Goal: Task Accomplishment & Management: Use online tool/utility

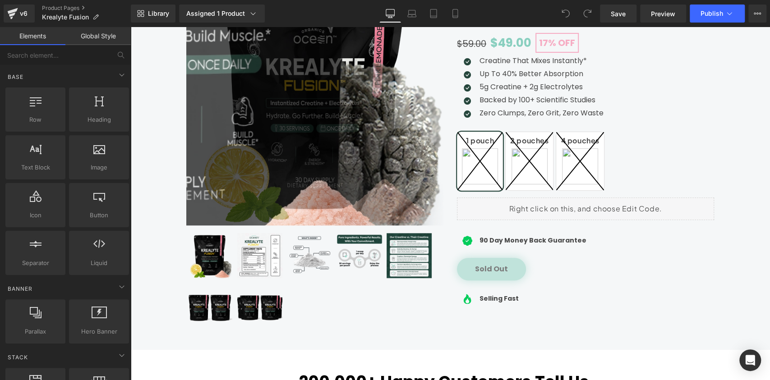
scroll to position [240, 0]
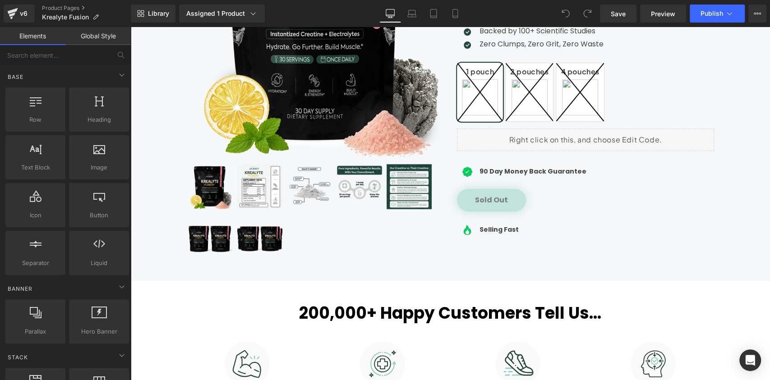
click at [230, 180] on link at bounding box center [211, 188] width 48 height 48
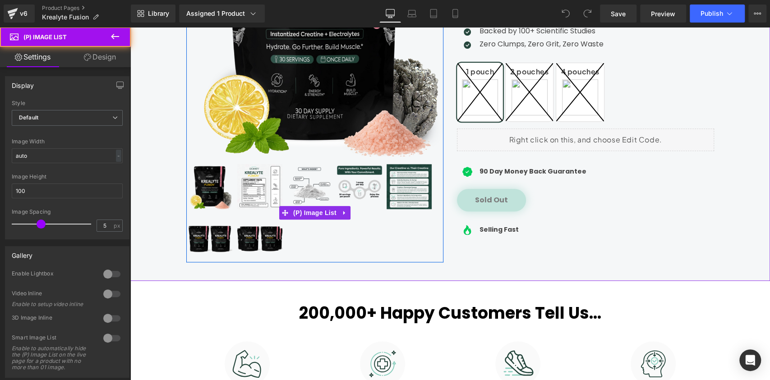
click at [260, 201] on img at bounding box center [259, 186] width 45 height 45
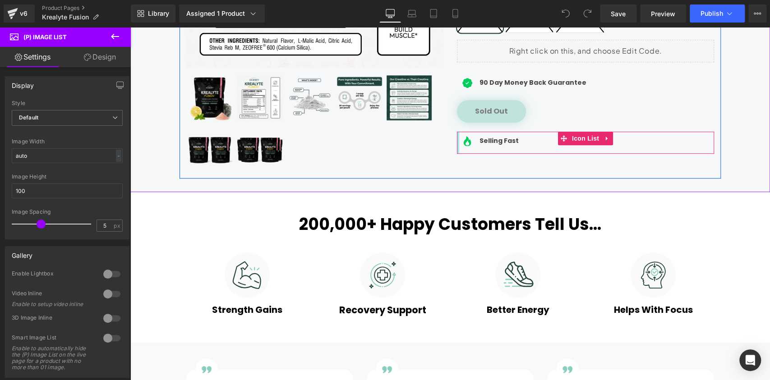
scroll to position [361, 0]
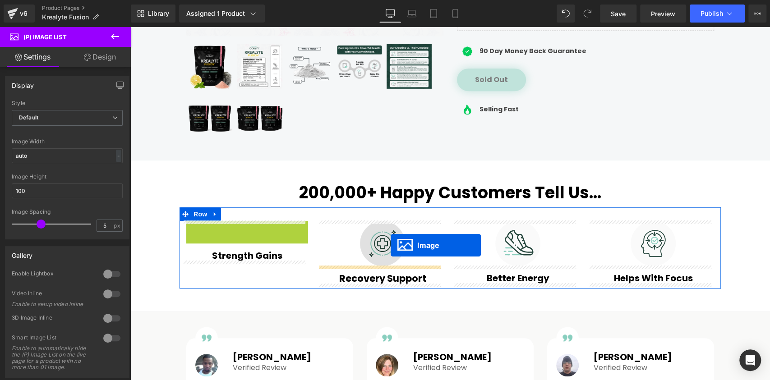
drag, startPoint x: 245, startPoint y: 244, endPoint x: 390, endPoint y: 245, distance: 145.6
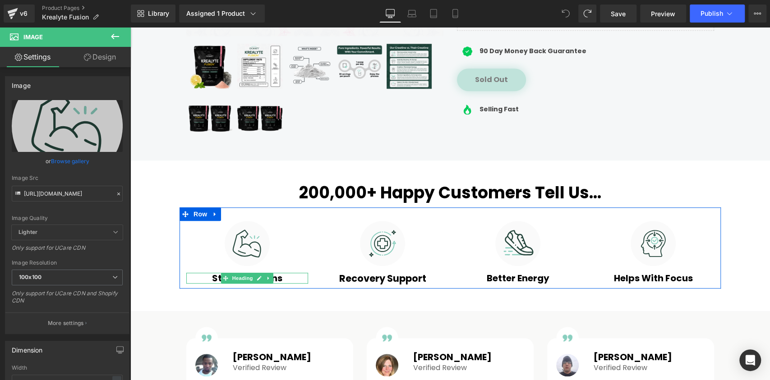
click at [248, 276] on span "Heading" at bounding box center [242, 278] width 24 height 11
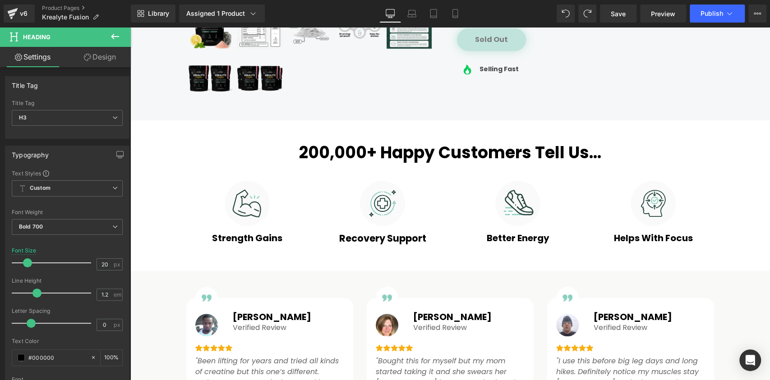
scroll to position [421, 0]
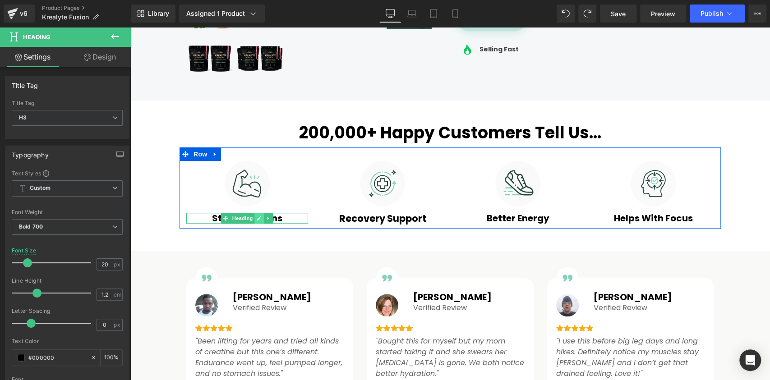
click at [257, 218] on icon at bounding box center [259, 218] width 5 height 5
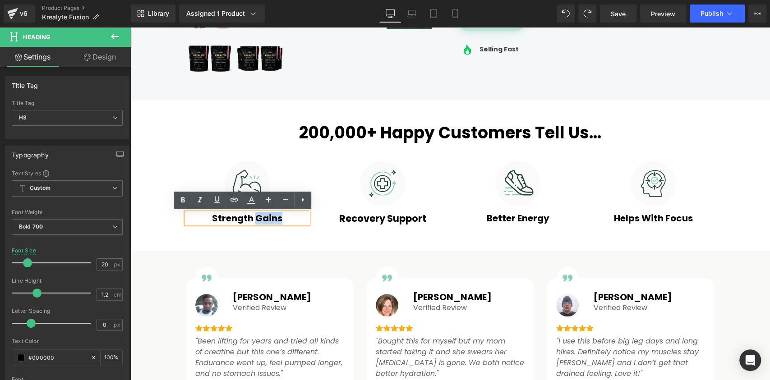
click at [254, 218] on h3 "Strength Gains" at bounding box center [247, 218] width 122 height 11
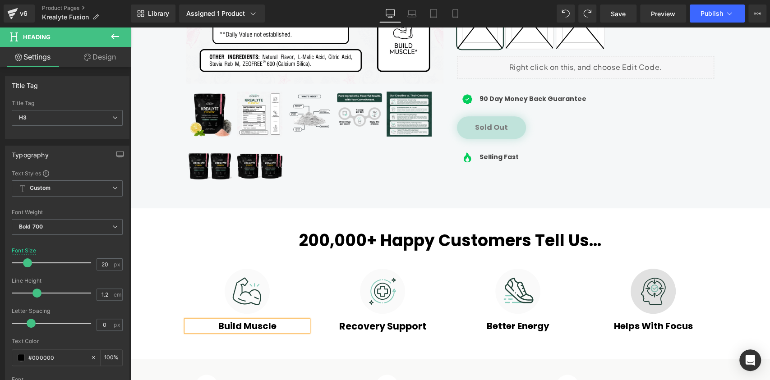
scroll to position [361, 0]
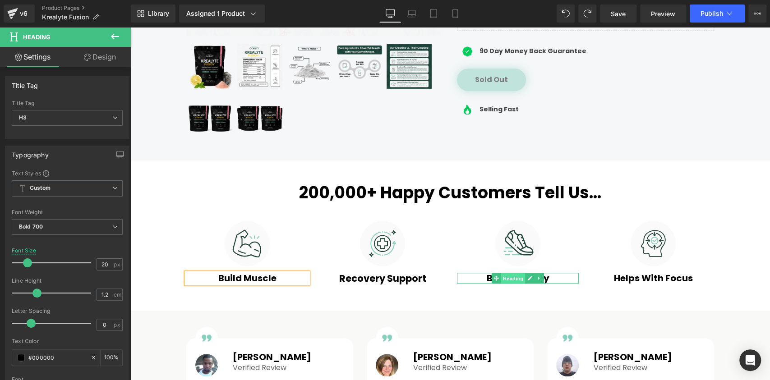
click at [516, 276] on span "Heading" at bounding box center [513, 278] width 24 height 11
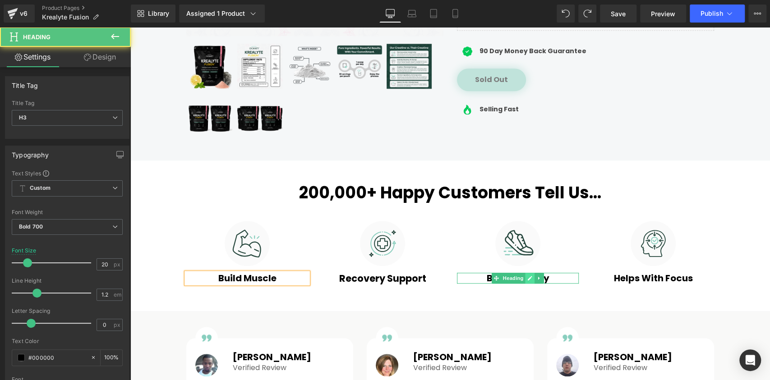
click at [527, 279] on icon at bounding box center [529, 278] width 5 height 5
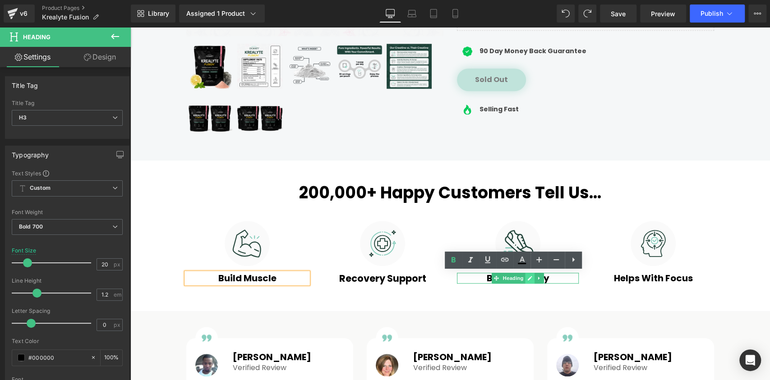
click at [523, 279] on h3 "Better Energy" at bounding box center [518, 278] width 122 height 11
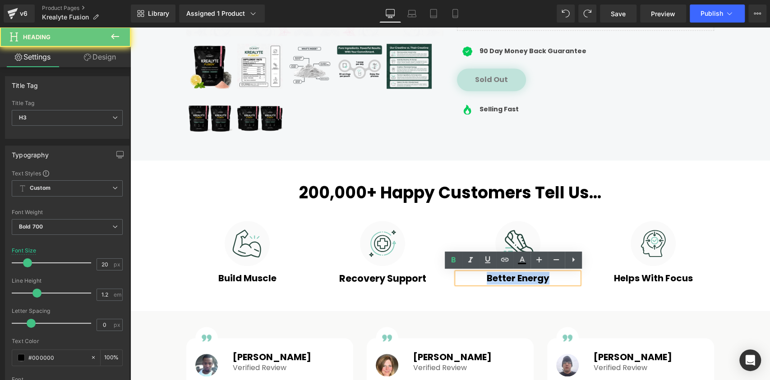
click at [523, 279] on h3 "Better Energy" at bounding box center [518, 278] width 122 height 11
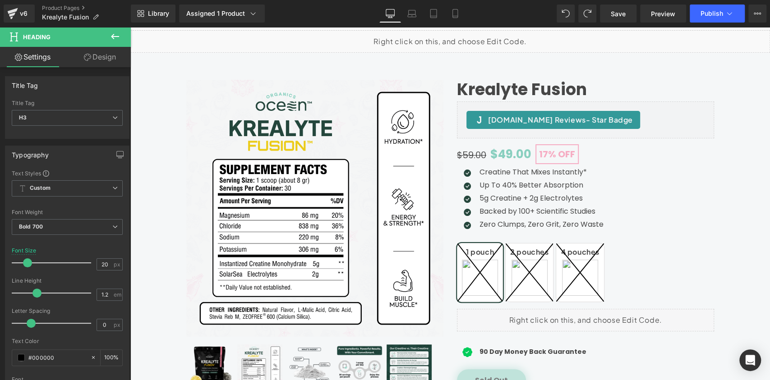
scroll to position [421, 0]
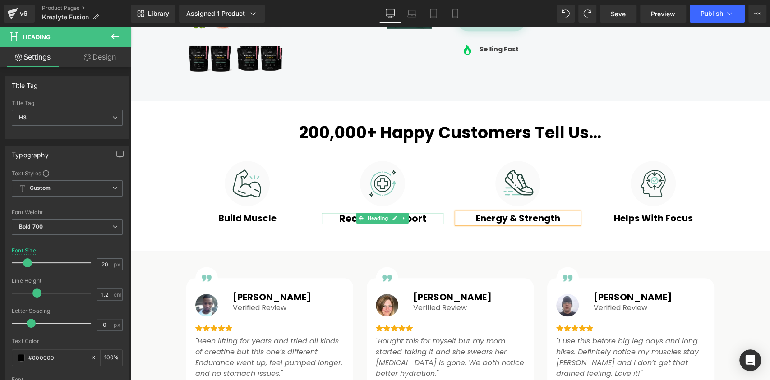
click at [407, 218] on h3 "Recovery Support" at bounding box center [382, 218] width 122 height 11
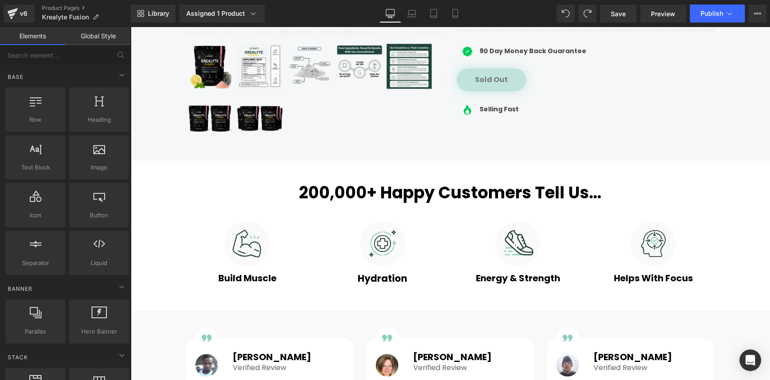
scroll to position [60, 0]
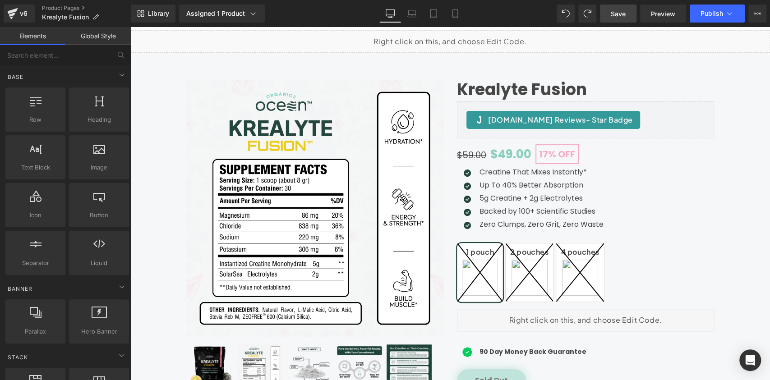
click at [627, 13] on link "Save" at bounding box center [618, 14] width 37 height 18
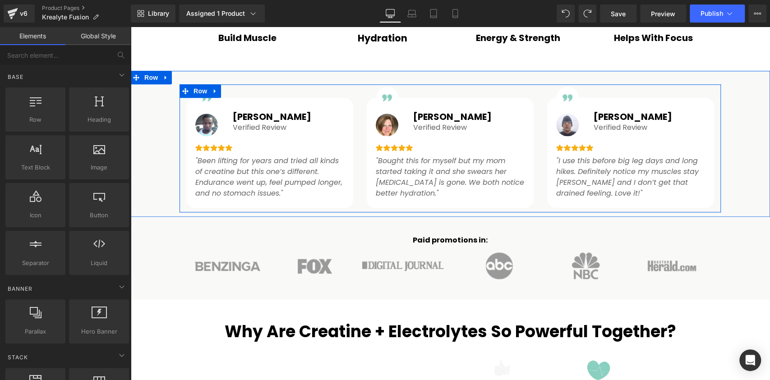
scroll to position [421, 0]
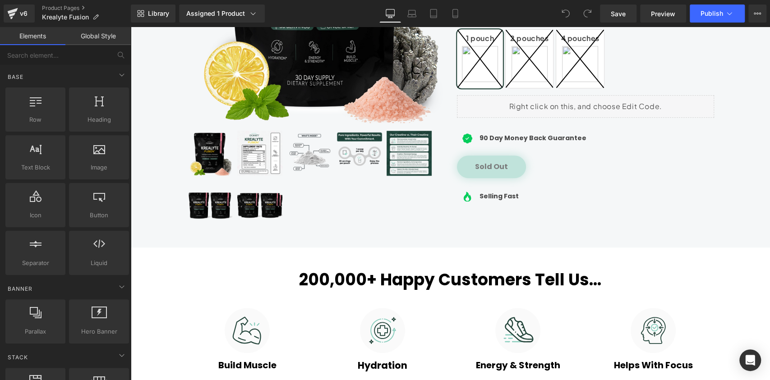
scroll to position [300, 0]
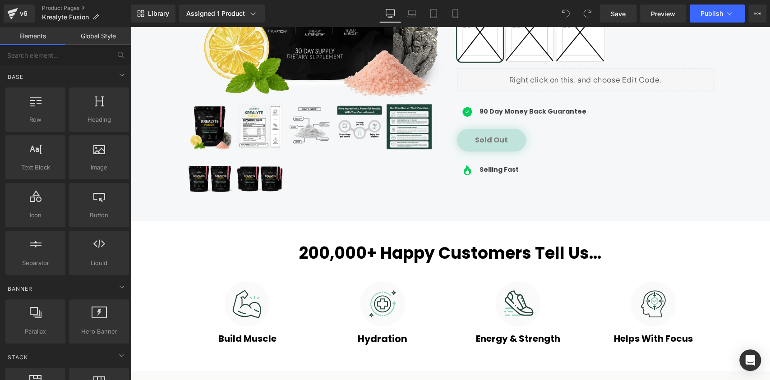
click at [250, 129] on img at bounding box center [259, 126] width 45 height 45
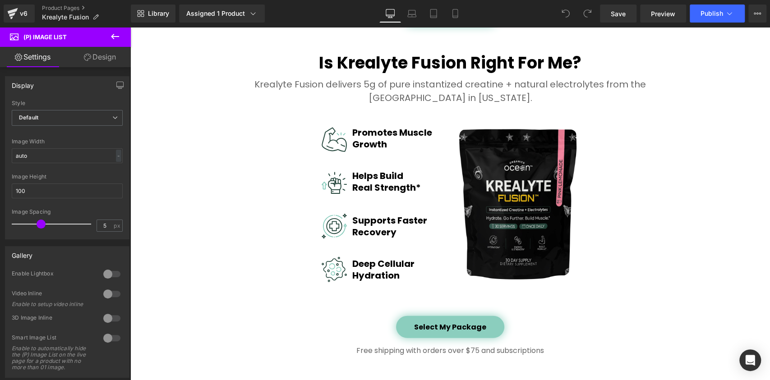
scroll to position [1382, 0]
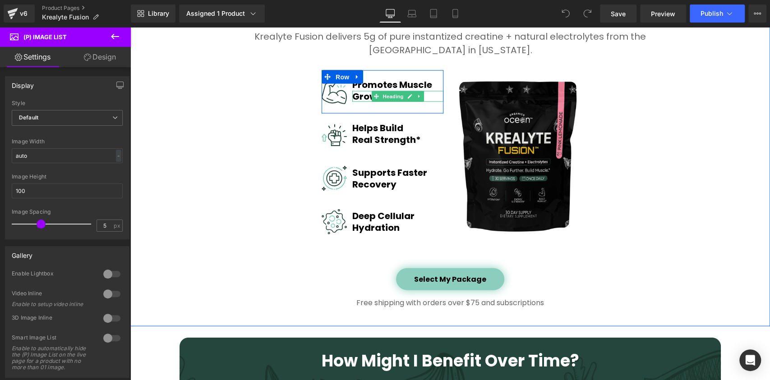
click at [357, 96] on h1 "Growth" at bounding box center [398, 96] width 92 height 11
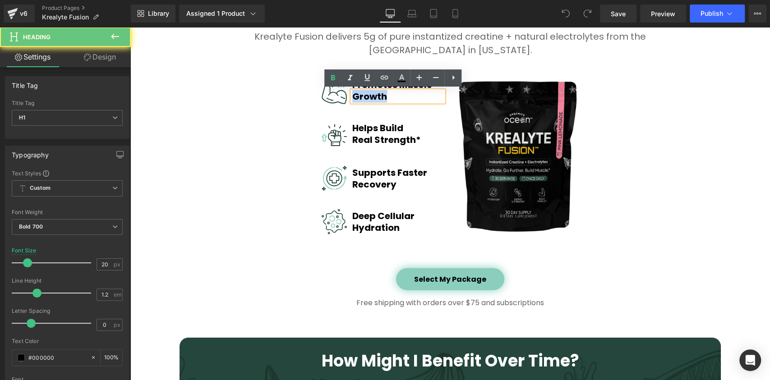
click at [658, 137] on div "Is Krealyte Fusion Right For Me? Heading Krealyte Fusion delivers 5g of pure in…" at bounding box center [449, 157] width 639 height 312
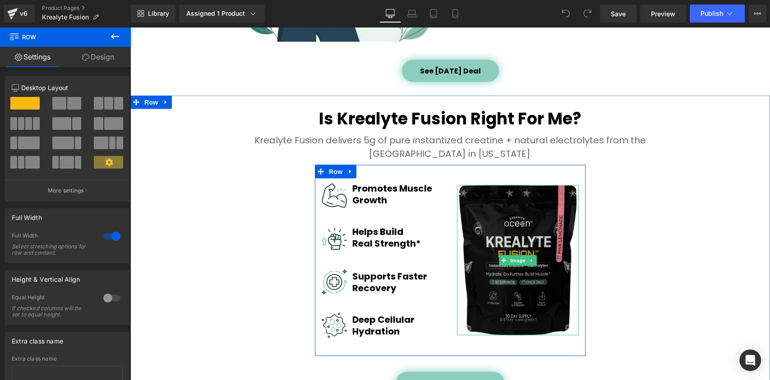
scroll to position [1263, 0]
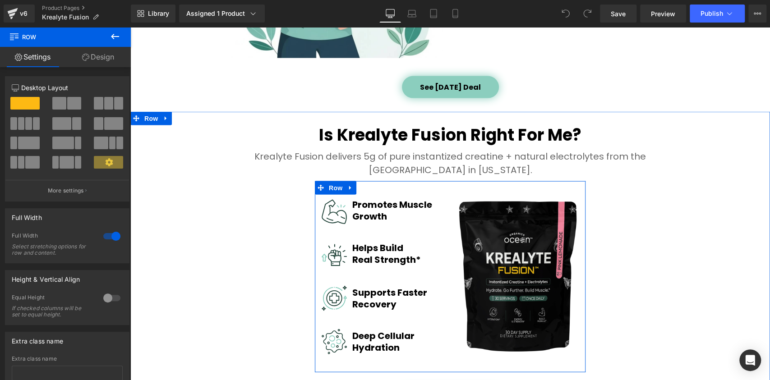
drag, startPoint x: 383, startPoint y: 248, endPoint x: 381, endPoint y: 260, distance: 12.2
click at [383, 248] on div "Helps Build Heading" at bounding box center [398, 248] width 92 height 11
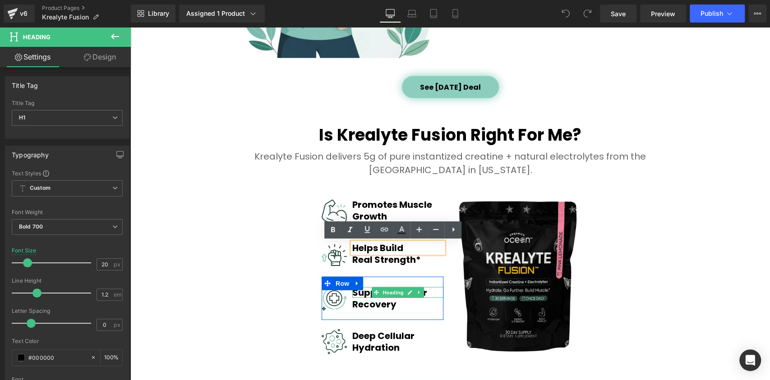
click at [363, 292] on h1 "Supports Faster" at bounding box center [398, 292] width 92 height 11
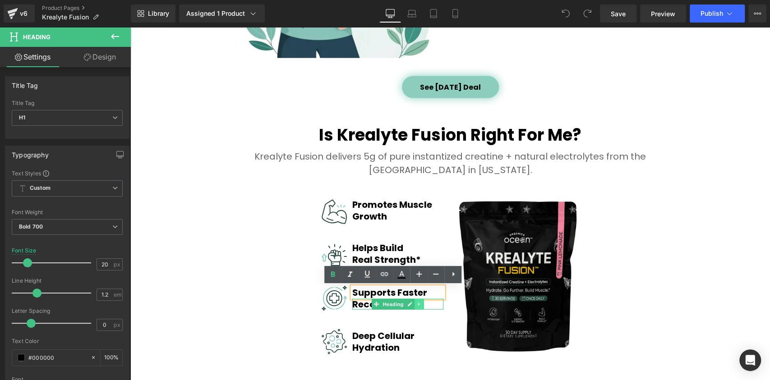
click at [419, 306] on link at bounding box center [418, 304] width 9 height 11
click at [612, 272] on div "Is Krealyte Fusion Right For Me? Heading Krealyte Fusion delivers 5g of pure in…" at bounding box center [449, 277] width 639 height 312
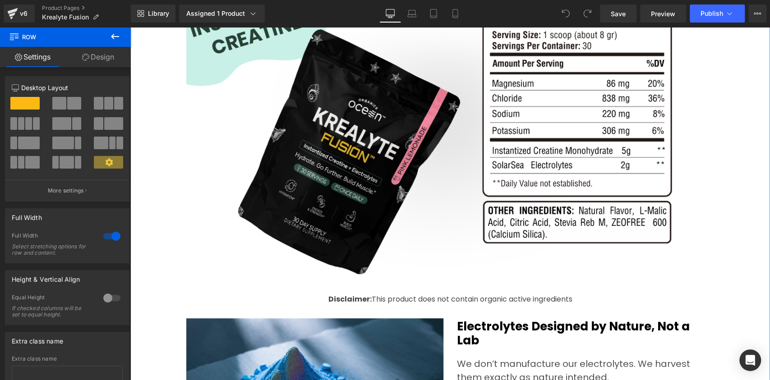
scroll to position [2585, 0]
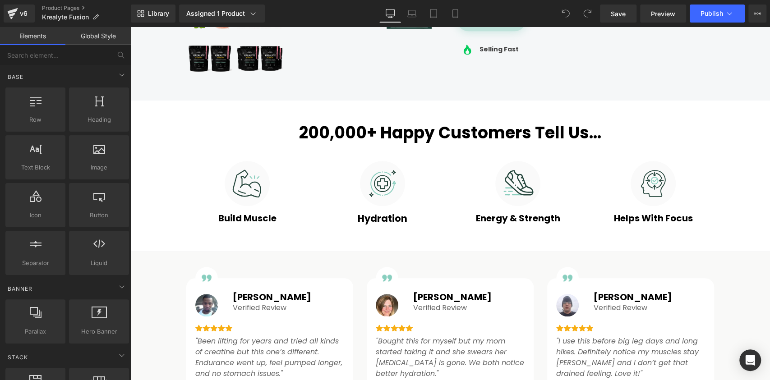
scroll to position [120, 0]
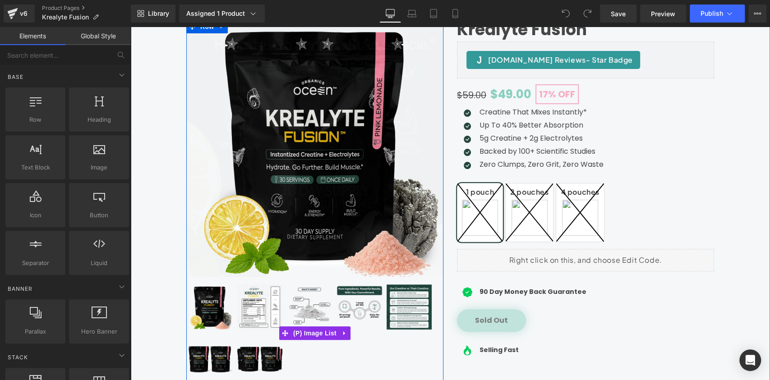
click at [240, 319] on img at bounding box center [259, 307] width 45 height 45
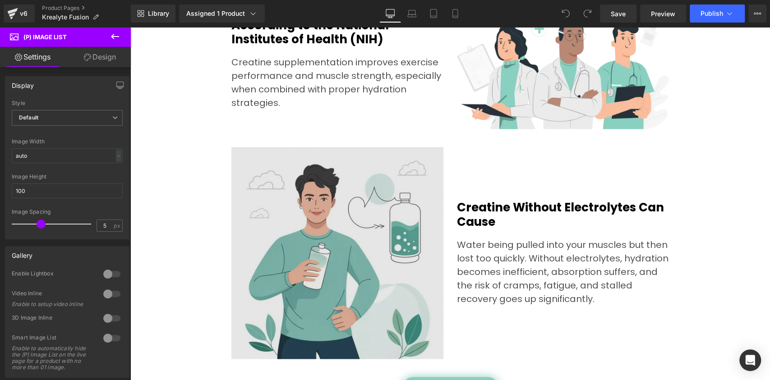
scroll to position [1263, 0]
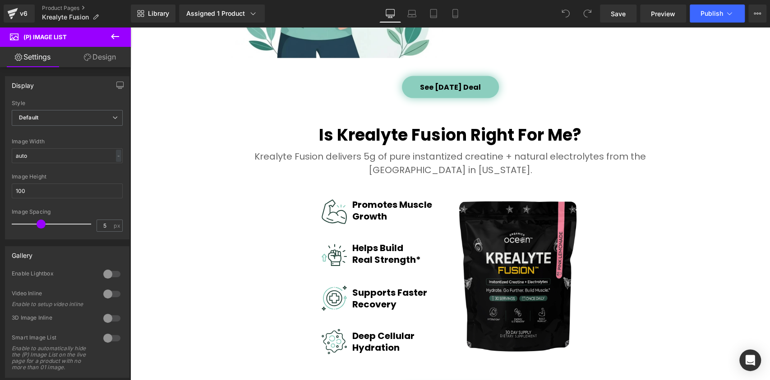
click at [130, 27] on div at bounding box center [130, 27] width 0 height 0
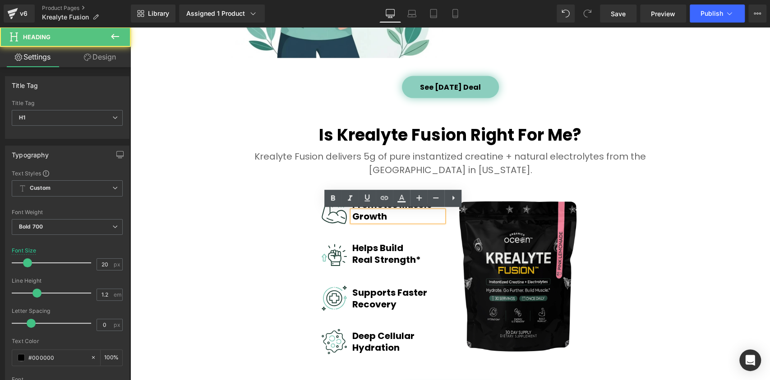
click at [334, 220] on img at bounding box center [333, 211] width 25 height 25
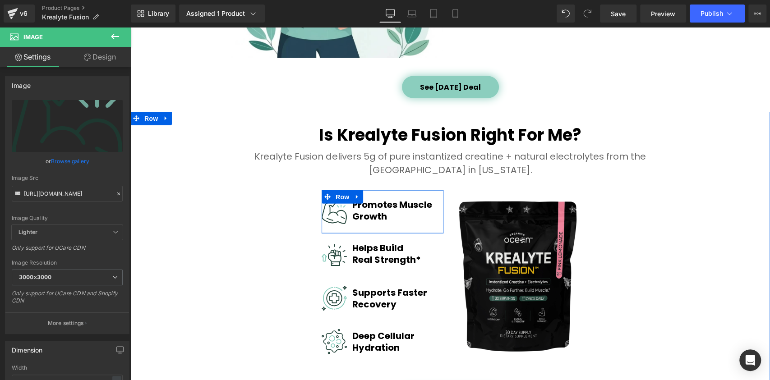
click at [130, 27] on div at bounding box center [130, 27] width 0 height 0
click at [366, 209] on h1 "Promotes Muscle" at bounding box center [398, 204] width 92 height 11
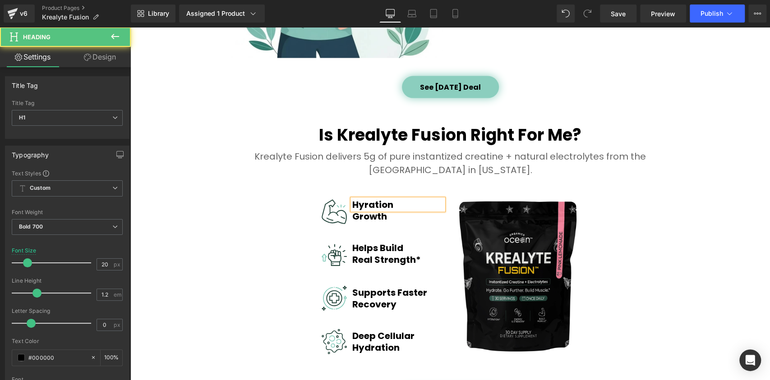
click at [368, 203] on h1 "Hyration" at bounding box center [398, 204] width 92 height 11
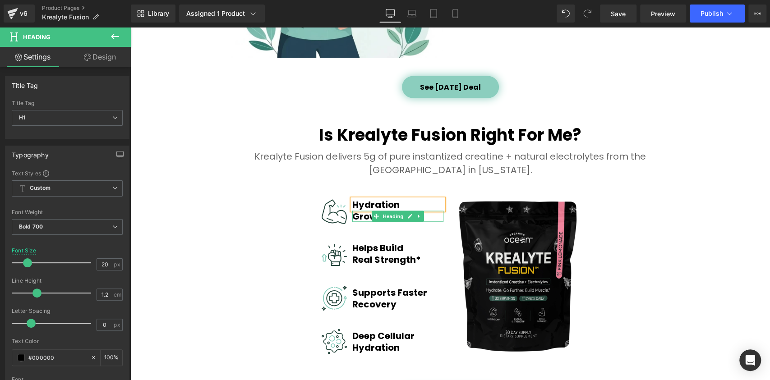
click at [365, 217] on h1 "Growth" at bounding box center [398, 216] width 92 height 11
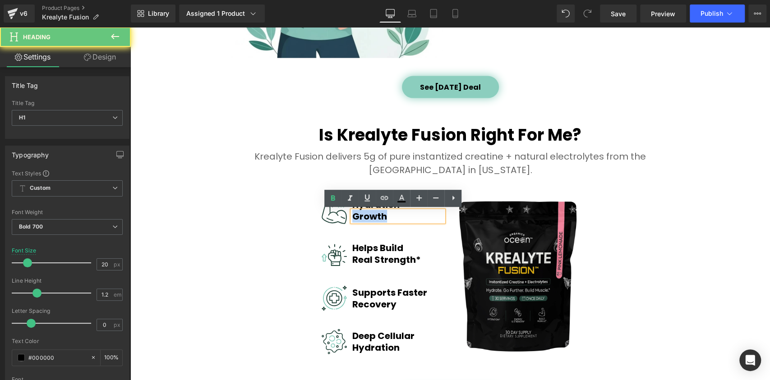
click at [365, 217] on h1 "Growth" at bounding box center [398, 216] width 92 height 11
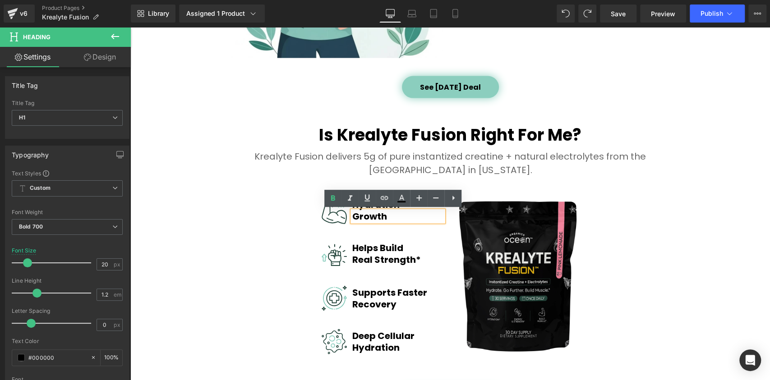
click at [364, 215] on h1 "Growth" at bounding box center [398, 216] width 92 height 11
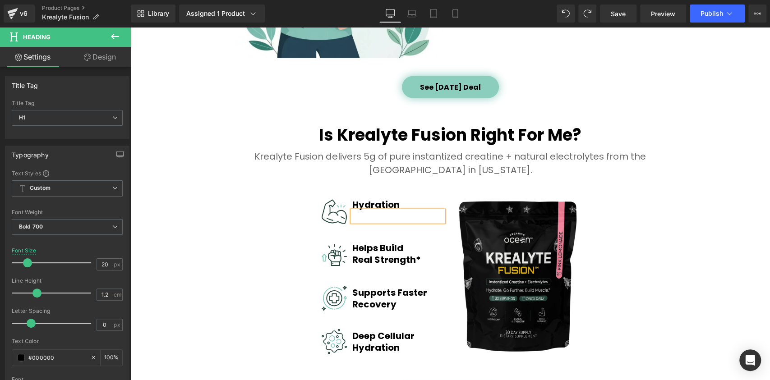
click at [355, 243] on link at bounding box center [353, 240] width 9 height 11
click at [355, 243] on link at bounding box center [357, 241] width 12 height 14
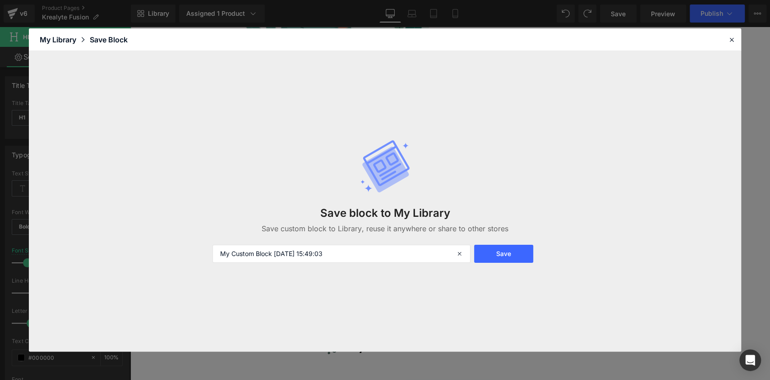
click at [728, 51] on div "Save block to My Library Save custom block to Library, reuse it anywhere or sha…" at bounding box center [385, 201] width 712 height 301
click at [730, 36] on icon at bounding box center [731, 40] width 8 height 8
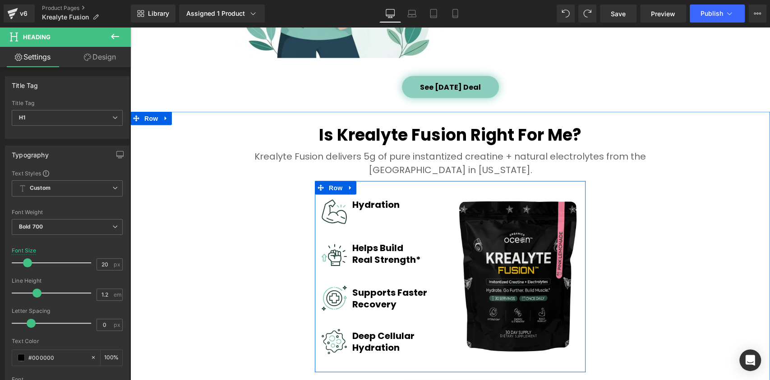
click at [698, 213] on div "Is Krealyte Fusion Right For Me? Heading Krealyte Fusion delivers 5g of pure in…" at bounding box center [449, 277] width 639 height 312
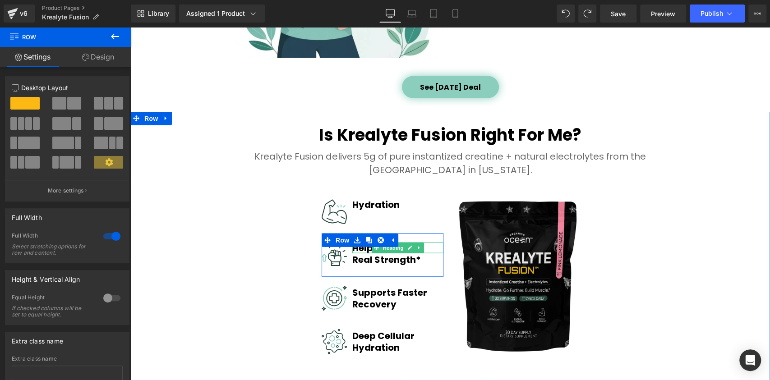
click at [432, 246] on h1 "Helps Build" at bounding box center [398, 248] width 92 height 11
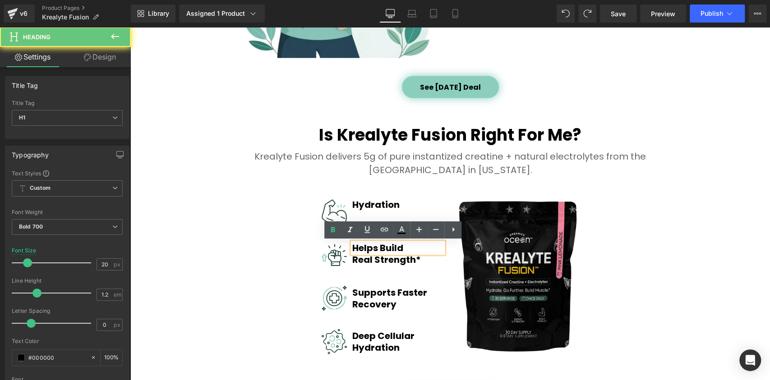
click at [432, 247] on h1 "Helps Build" at bounding box center [398, 248] width 92 height 11
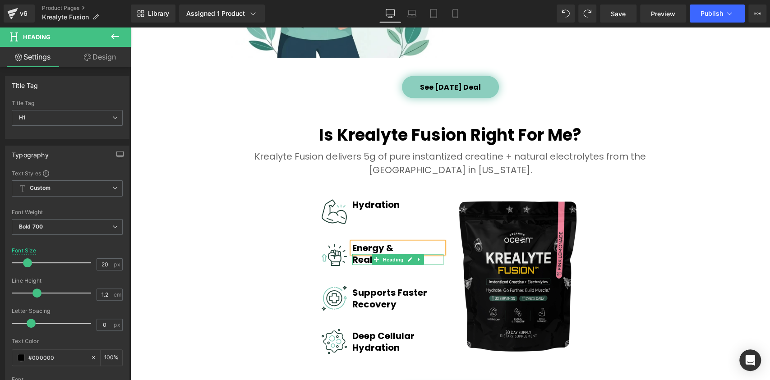
click at [360, 262] on h1 "Real Strength*" at bounding box center [398, 259] width 92 height 11
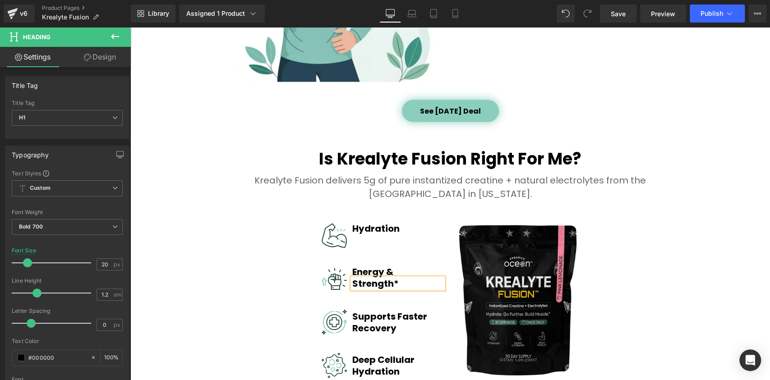
scroll to position [1391, 0]
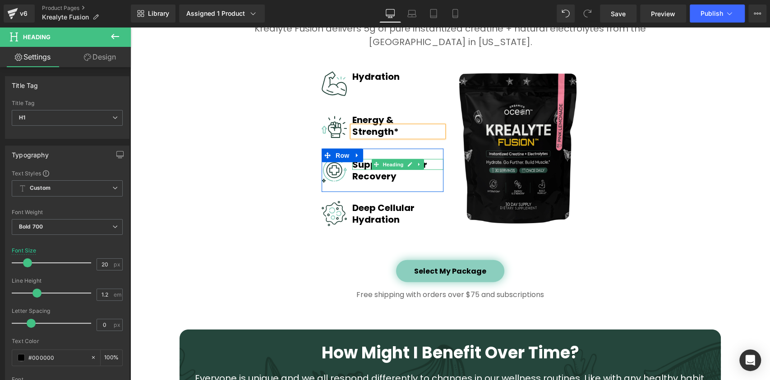
click at [360, 165] on h1 "Supports Faster" at bounding box center [398, 164] width 92 height 11
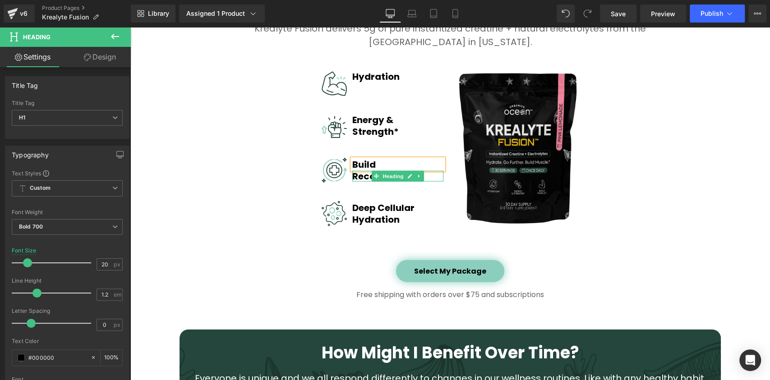
click at [358, 174] on h1 "Recovery" at bounding box center [398, 176] width 92 height 11
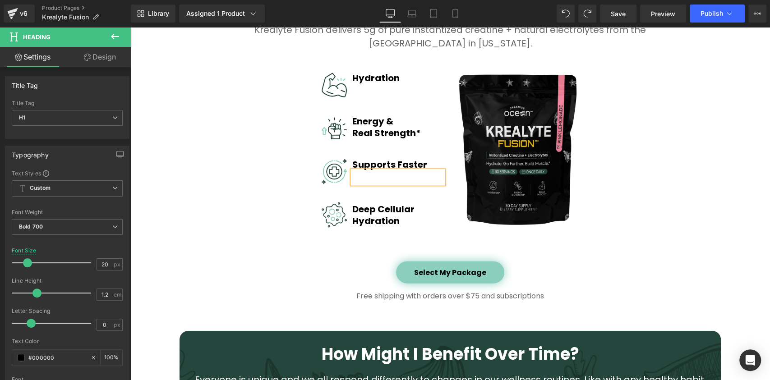
click at [669, 160] on div "Is Krealyte Fusion Right For Me? Heading Krealyte Fusion delivers 5g of pure in…" at bounding box center [449, 150] width 639 height 312
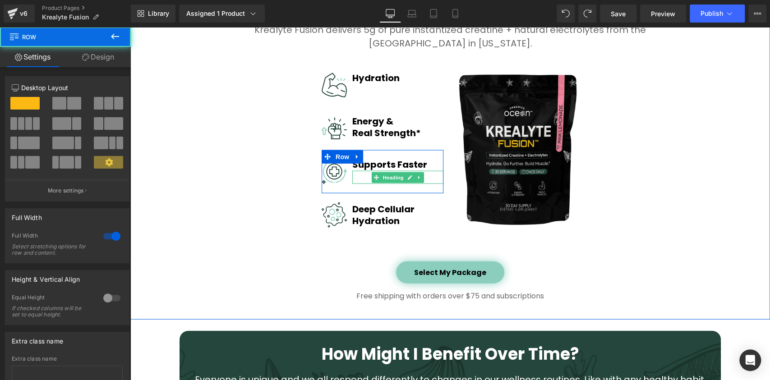
click at [405, 175] on link at bounding box center [409, 177] width 9 height 11
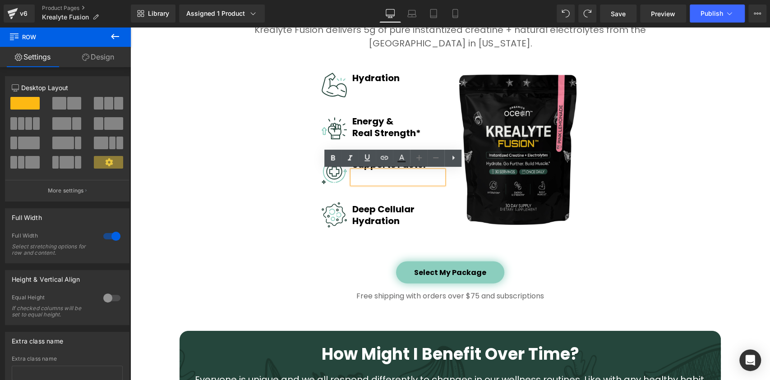
click at [358, 169] on div "Supports Faster Heading Heading" at bounding box center [398, 171] width 92 height 25
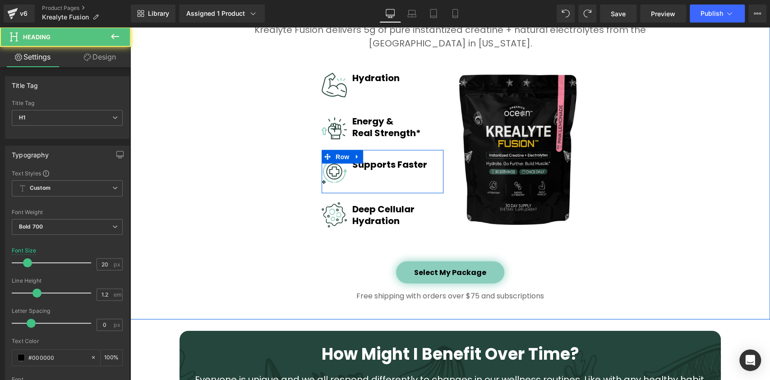
click at [360, 173] on div at bounding box center [398, 177] width 92 height 13
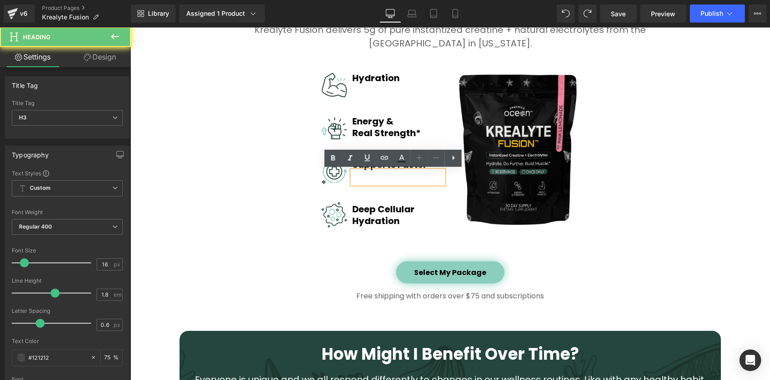
click at [359, 174] on div at bounding box center [398, 177] width 92 height 13
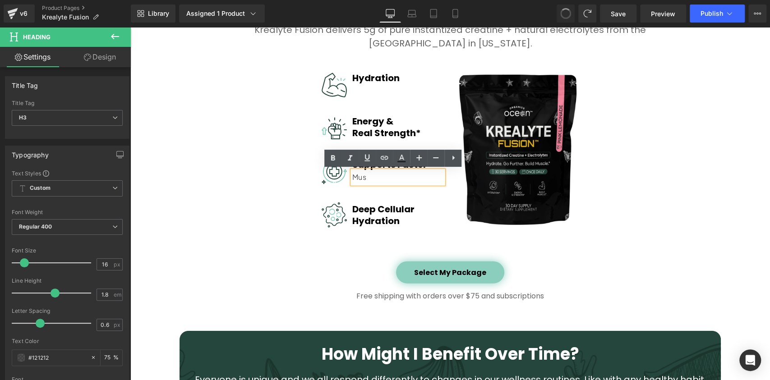
scroll to position [1391, 0]
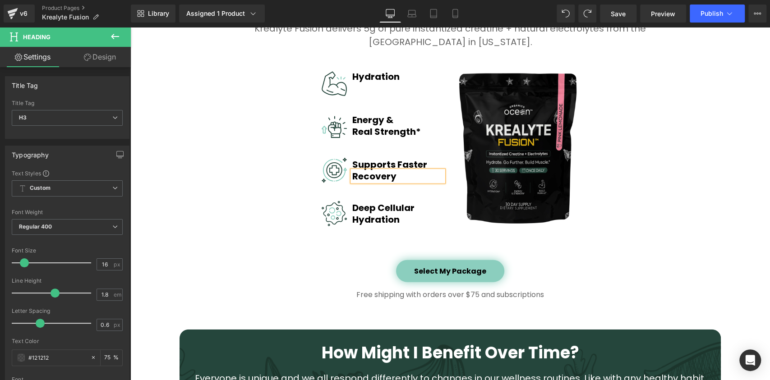
click at [377, 173] on h1 "Recovery" at bounding box center [398, 176] width 92 height 11
click at [378, 174] on h1 "Recovery" at bounding box center [398, 176] width 92 height 11
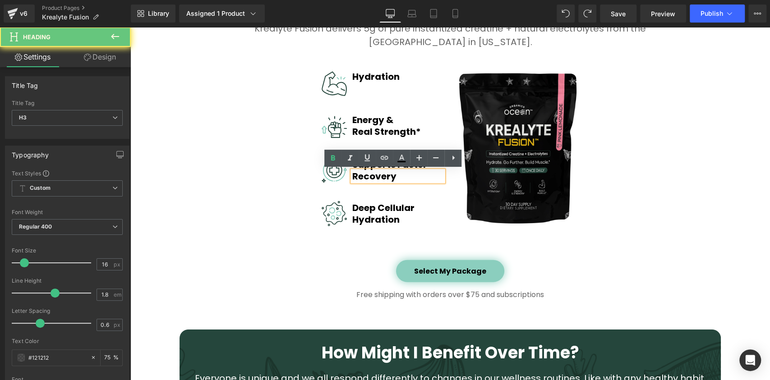
drag, startPoint x: 381, startPoint y: 174, endPoint x: 370, endPoint y: 182, distance: 13.6
click at [377, 175] on h1 "Recovery" at bounding box center [398, 176] width 92 height 11
click at [370, 181] on h1 "Recovery" at bounding box center [398, 176] width 92 height 11
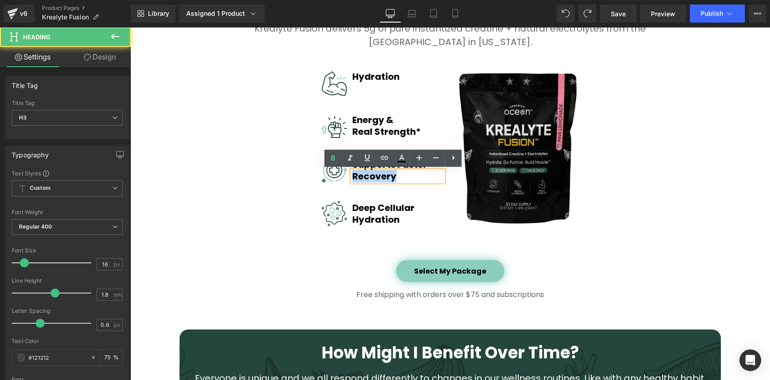
click at [370, 181] on h1 "Recovery" at bounding box center [398, 176] width 92 height 11
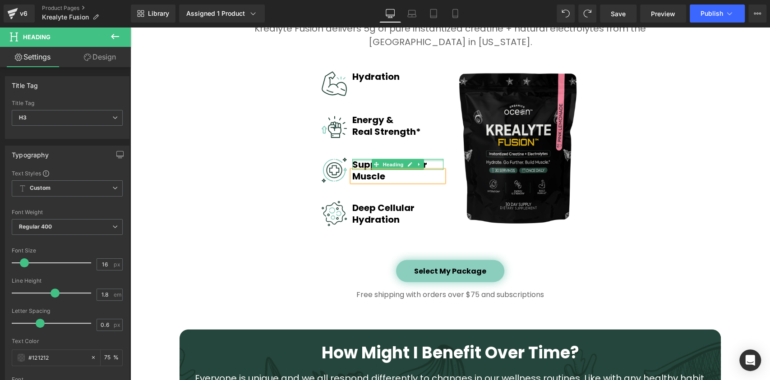
click at [361, 160] on div at bounding box center [398, 160] width 92 height 2
click at [361, 160] on h1 "Supports Faster" at bounding box center [398, 164] width 92 height 11
click at [681, 214] on div "Is Krealyte Fusion Right For Me? Heading Krealyte Fusion delivers 5g of pure in…" at bounding box center [449, 149] width 639 height 312
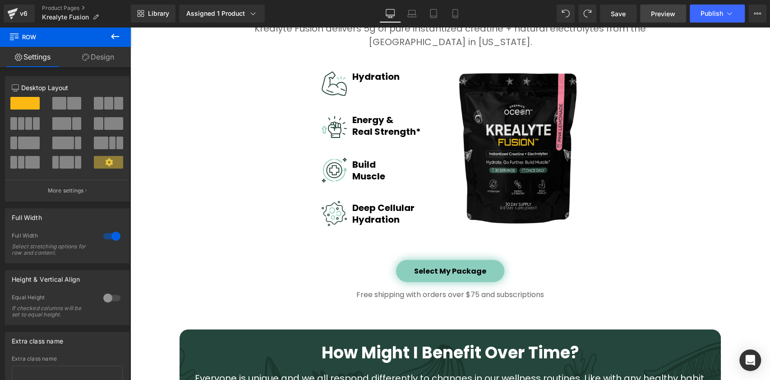
click at [663, 5] on link "Preview" at bounding box center [663, 14] width 46 height 18
